Goal: Subscribe to service/newsletter: Subscribe to service/newsletter

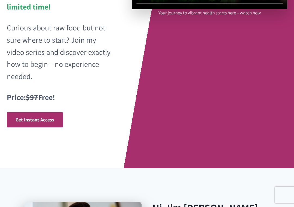
scroll to position [136, 0]
click at [33, 117] on span "Get Instant Access" at bounding box center [35, 120] width 39 height 6
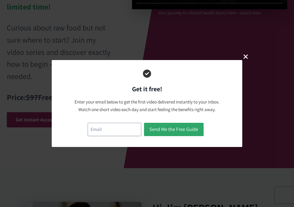
click at [129, 129] on input "email" at bounding box center [115, 129] width 54 height 13
type input "[EMAIL_ADDRESS][DOMAIN_NAME]"
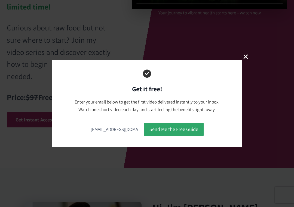
click at [186, 127] on button "Send Me the Free Guide" at bounding box center [174, 129] width 60 height 13
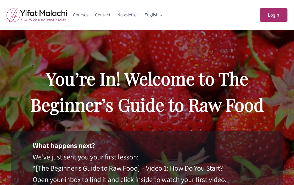
click at [65, 84] on h2 "You’re In! Welcome to The Beginner’s Guide to Raw Food" at bounding box center [147, 91] width 272 height 52
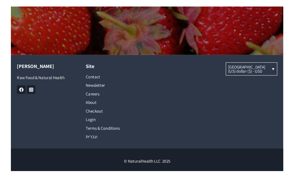
scroll to position [405, 0]
